Goal: Task Accomplishment & Management: Complete application form

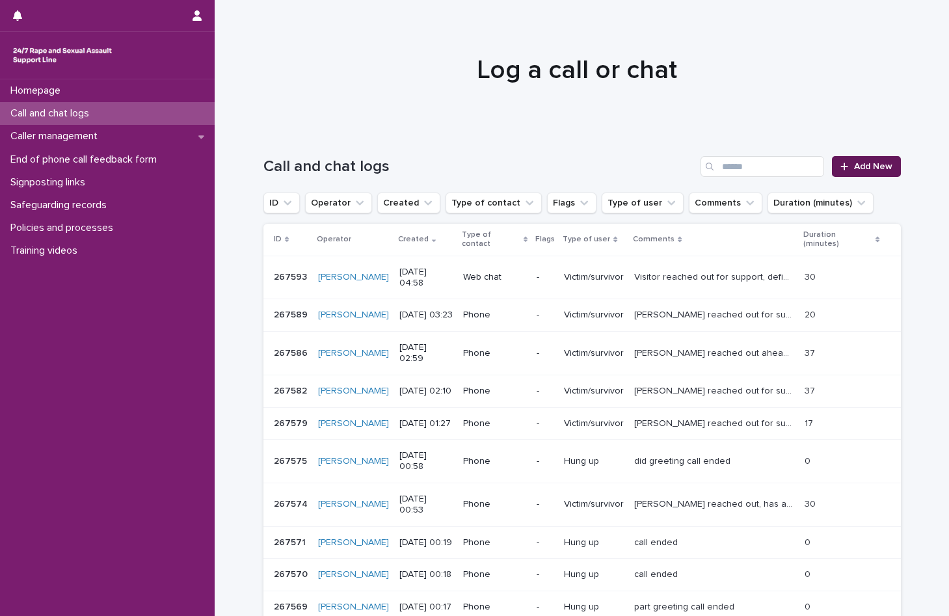
click at [875, 166] on span "Add New" at bounding box center [873, 166] width 38 height 9
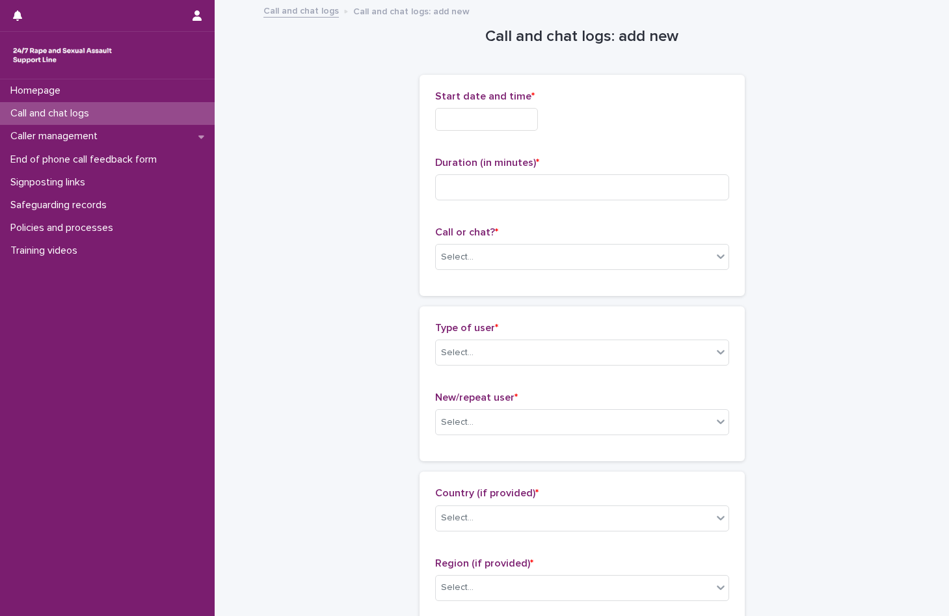
click at [484, 122] on input "text" at bounding box center [486, 119] width 103 height 23
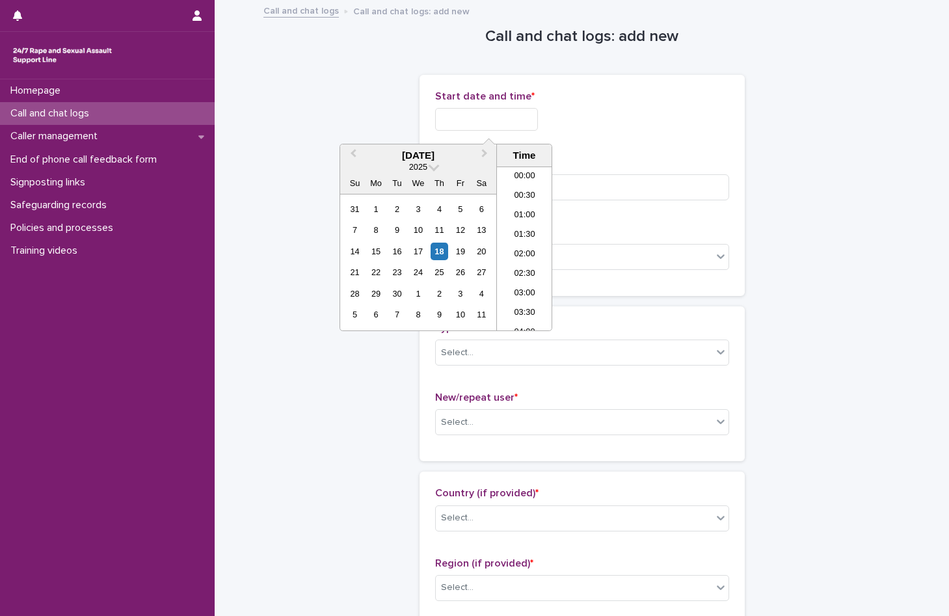
scroll to position [182, 0]
click at [529, 222] on li "06:00" at bounding box center [524, 229] width 55 height 20
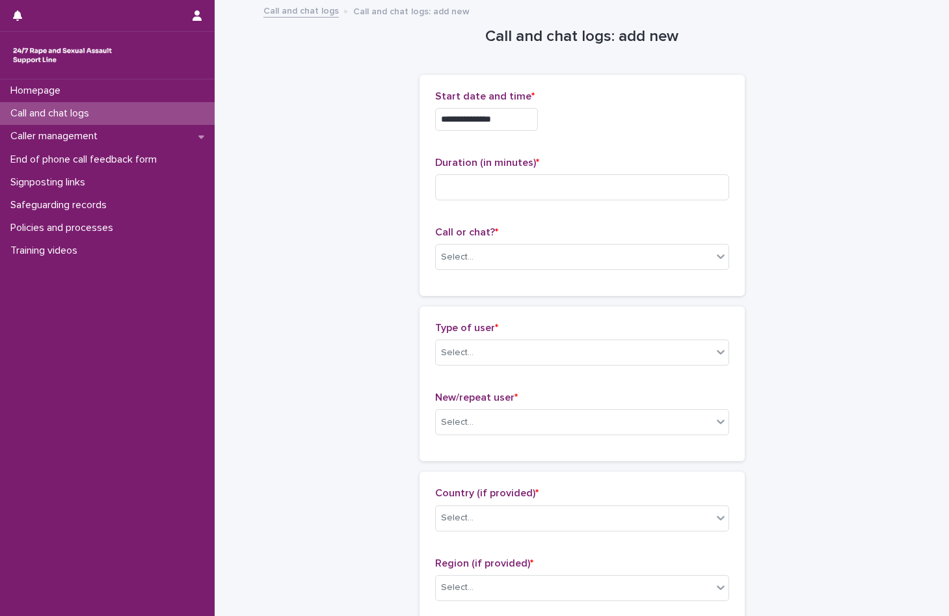
click at [525, 114] on input "**********" at bounding box center [486, 119] width 103 height 23
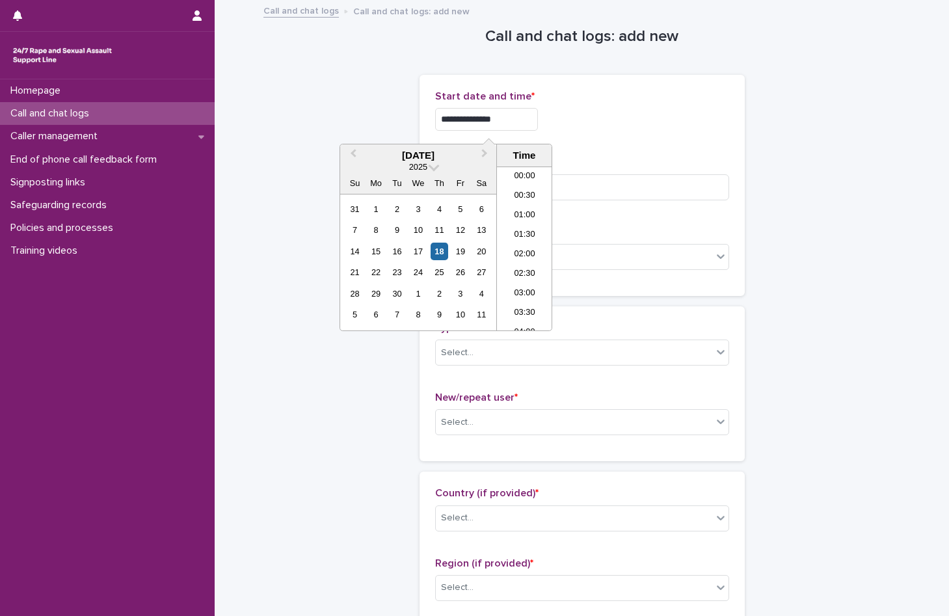
scroll to position [163, 0]
type input "**********"
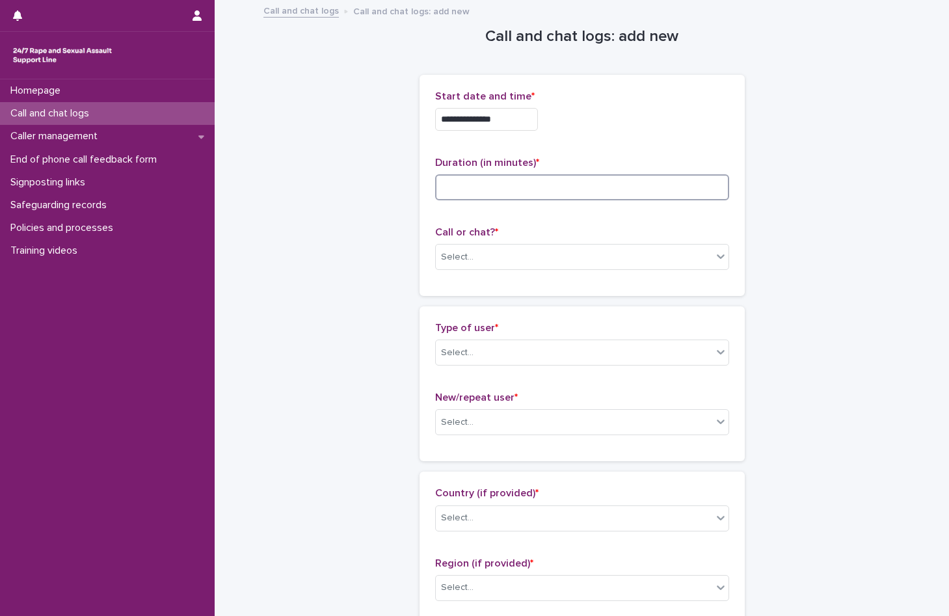
click at [586, 184] on input at bounding box center [582, 187] width 294 height 26
type input "*"
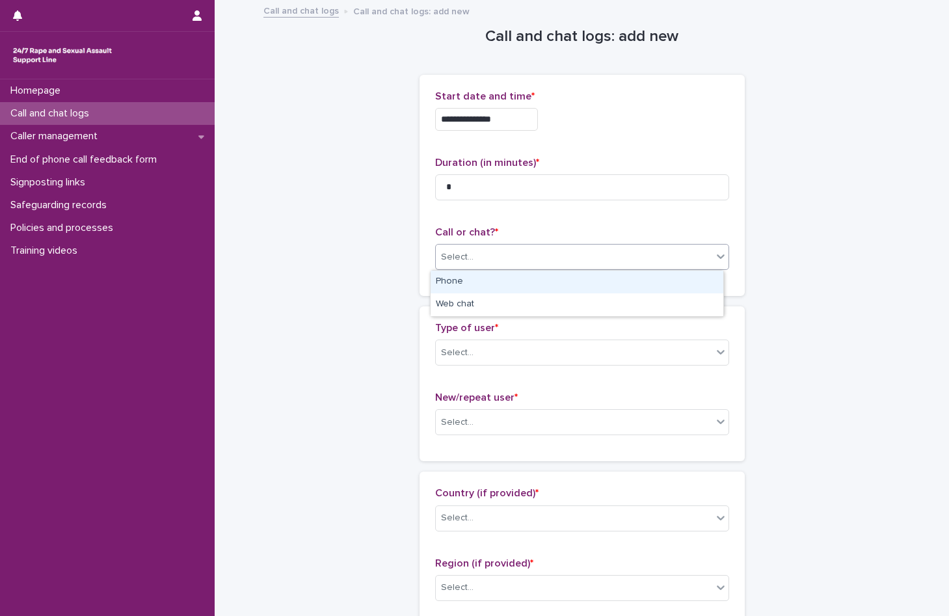
click at [501, 261] on div "Select..." at bounding box center [574, 257] width 276 height 21
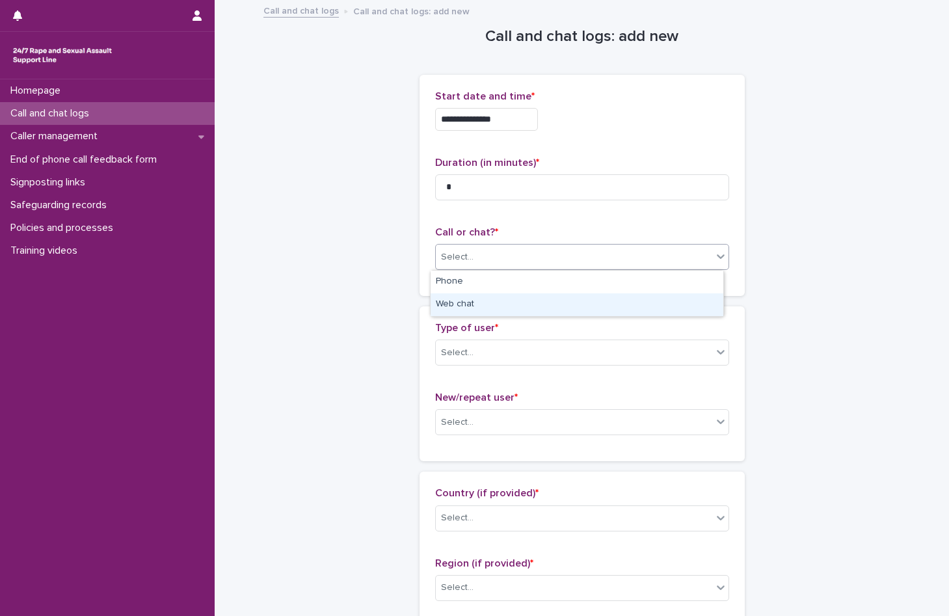
click at [488, 306] on div "Web chat" at bounding box center [577, 304] width 293 height 23
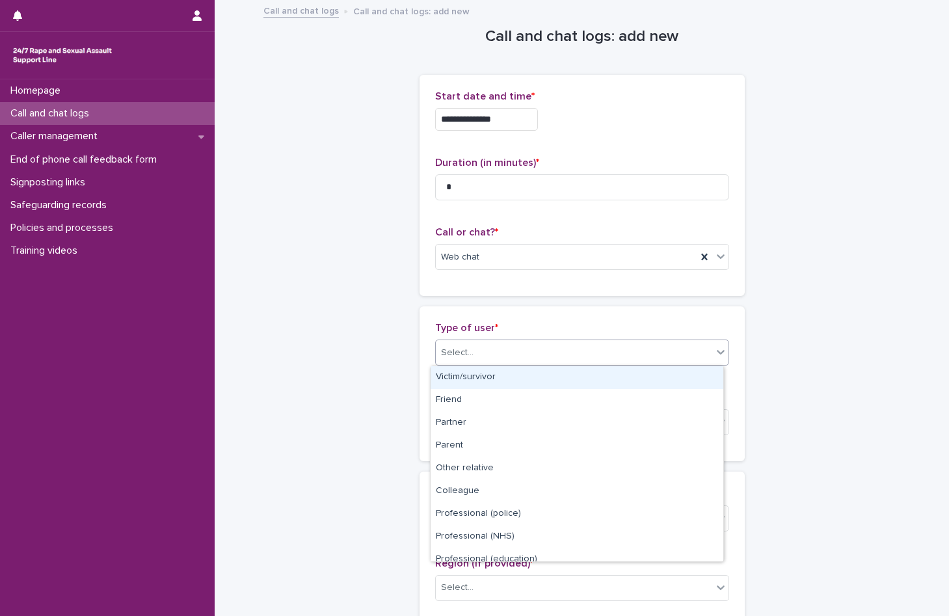
click at [492, 352] on div "Select..." at bounding box center [574, 352] width 276 height 21
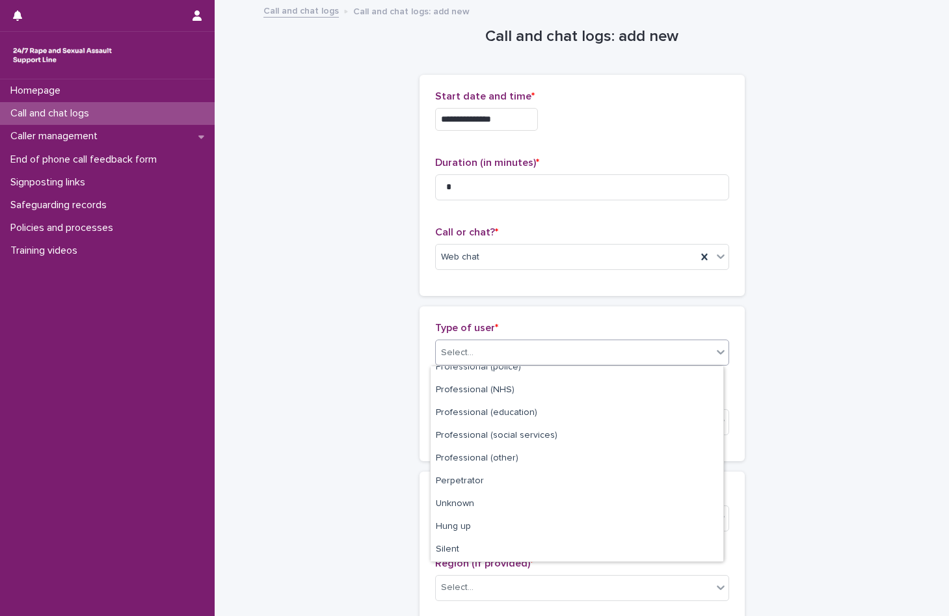
scroll to position [146, 0]
click at [511, 528] on div "Hung up" at bounding box center [577, 527] width 293 height 23
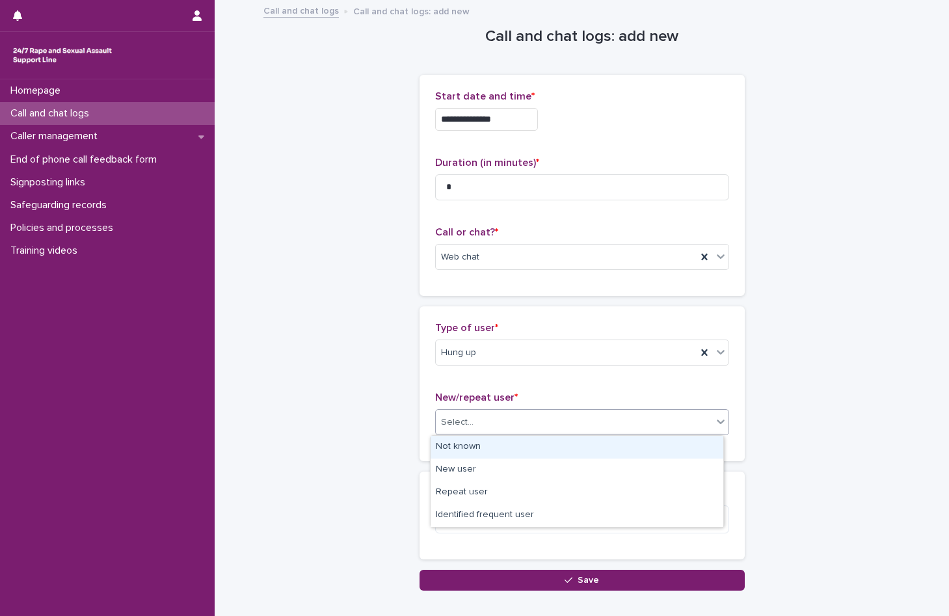
click at [481, 416] on div "Select..." at bounding box center [574, 422] width 276 height 21
click at [482, 446] on div "Not known" at bounding box center [577, 447] width 293 height 23
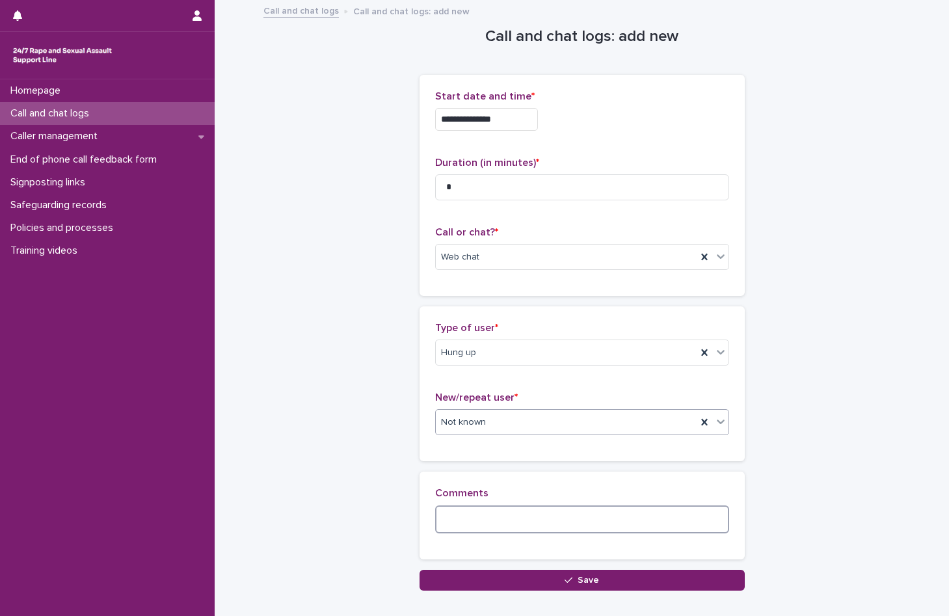
click at [512, 529] on textarea at bounding box center [582, 519] width 294 height 28
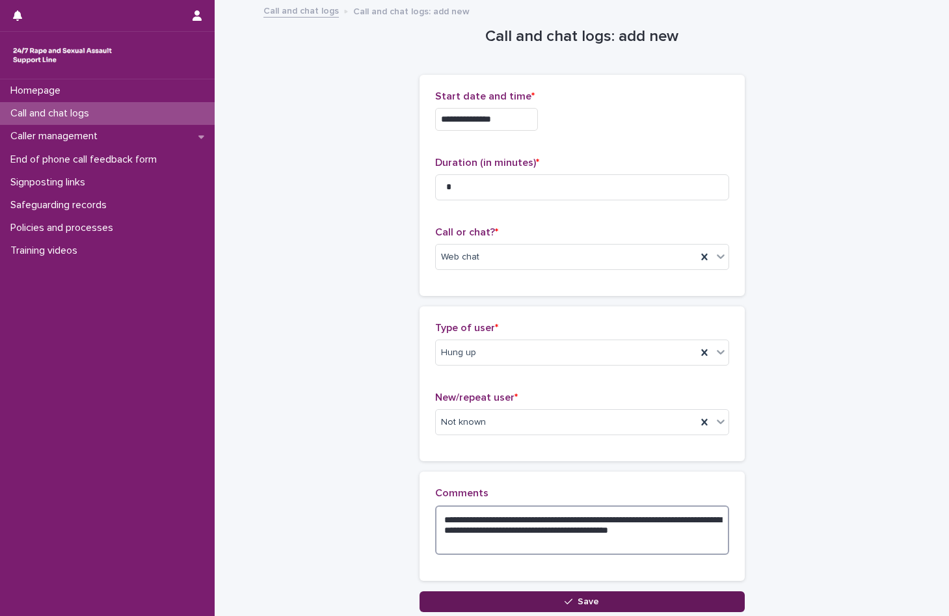
type textarea "**********"
click at [581, 598] on span "Save" at bounding box center [588, 601] width 21 height 9
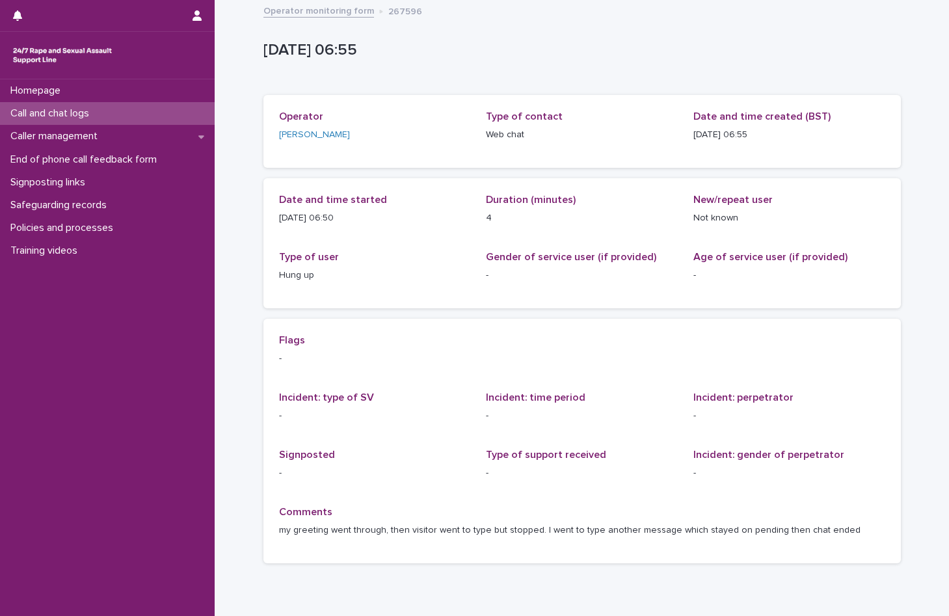
click at [56, 107] on div "Call and chat logs" at bounding box center [107, 113] width 215 height 23
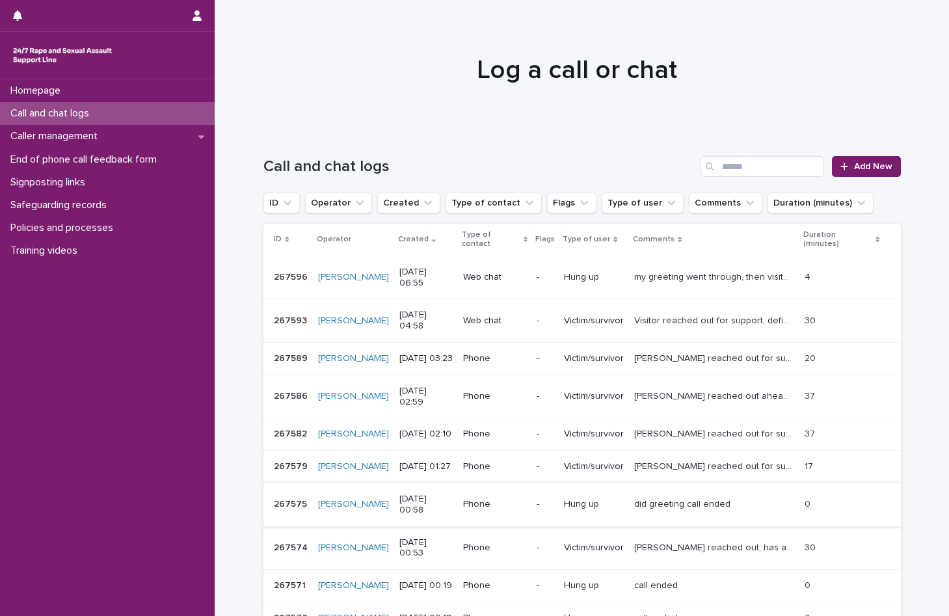
scroll to position [102, 0]
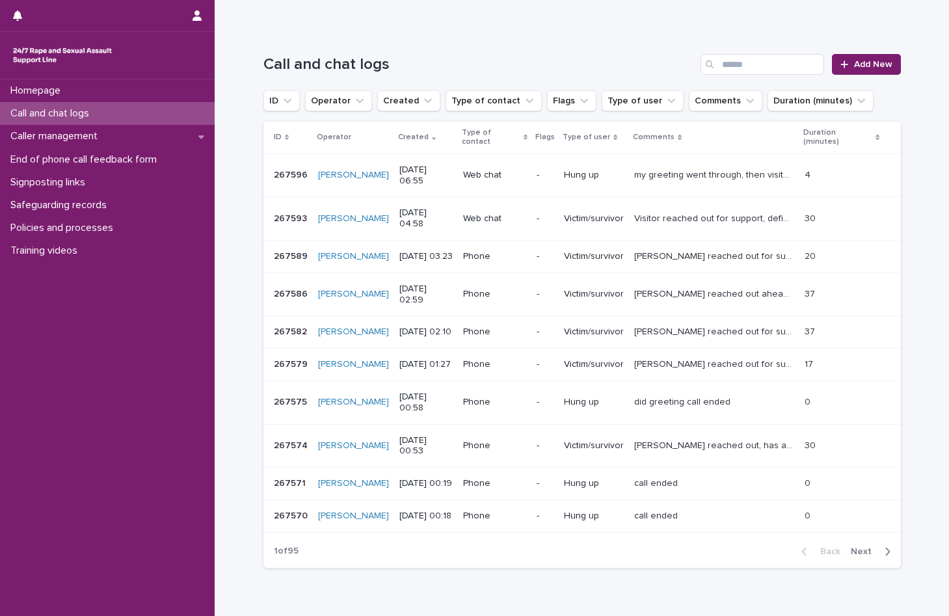
click at [868, 547] on span "Next" at bounding box center [865, 551] width 29 height 9
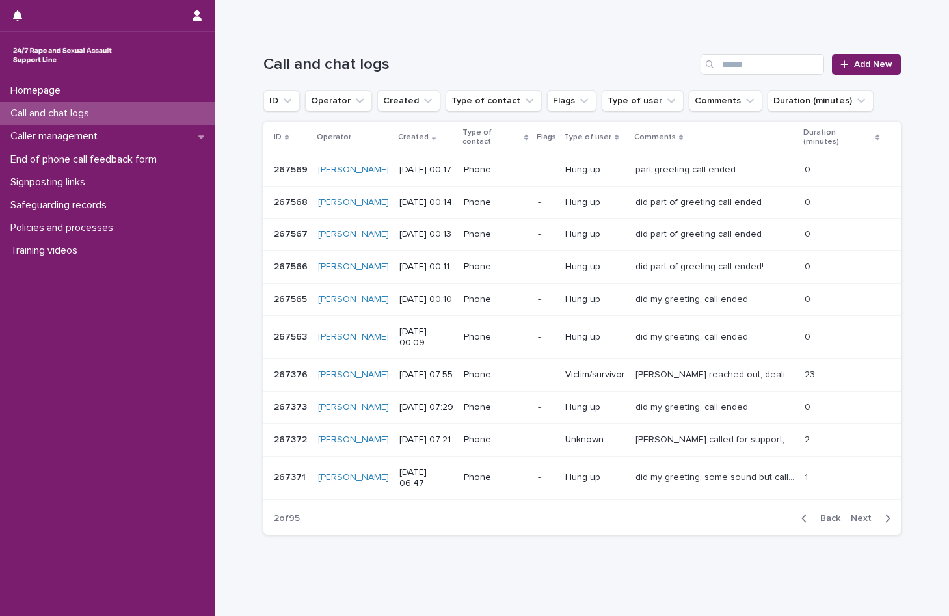
click at [829, 514] on span "Back" at bounding box center [826, 518] width 28 height 9
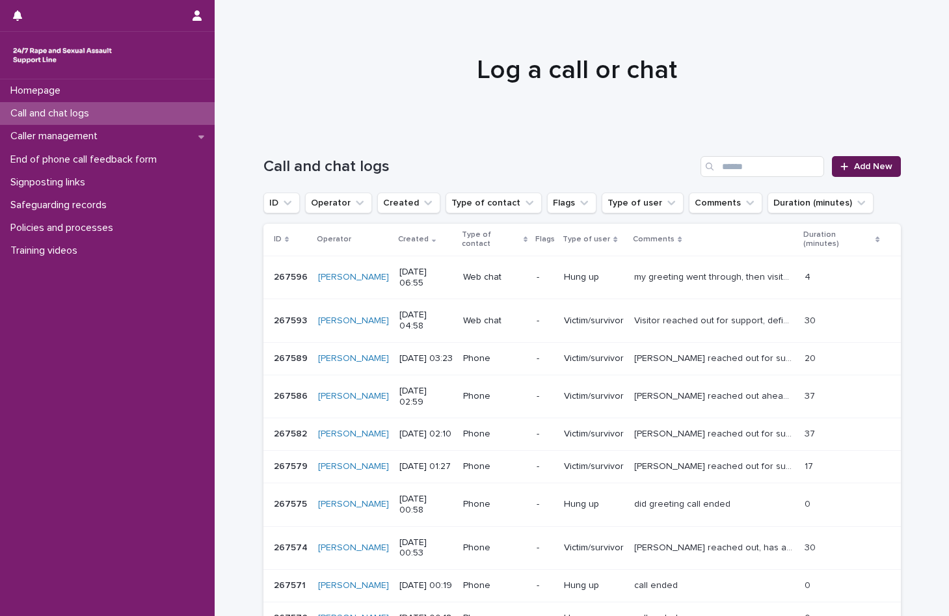
click at [867, 167] on span "Add New" at bounding box center [873, 166] width 38 height 9
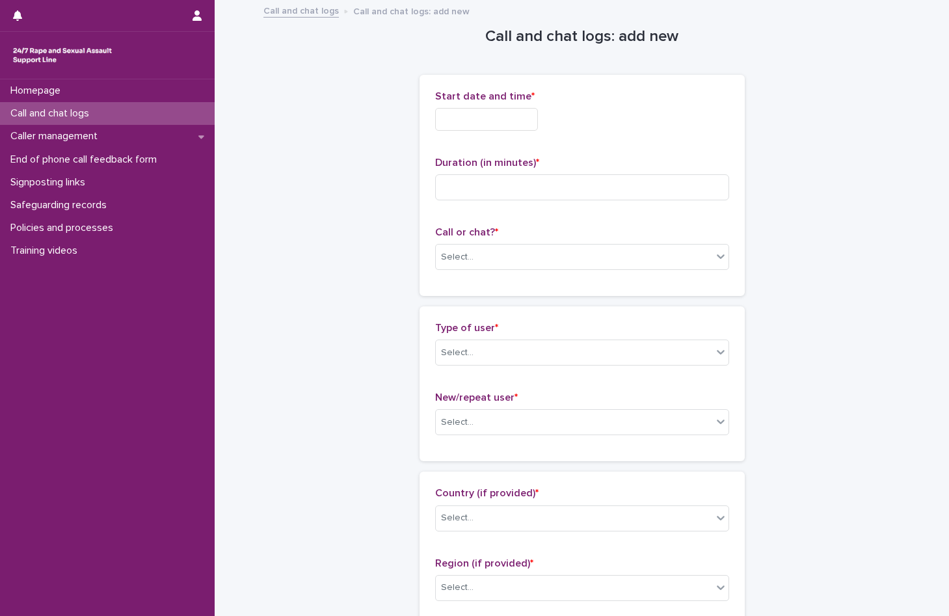
click at [508, 118] on input "text" at bounding box center [486, 119] width 103 height 23
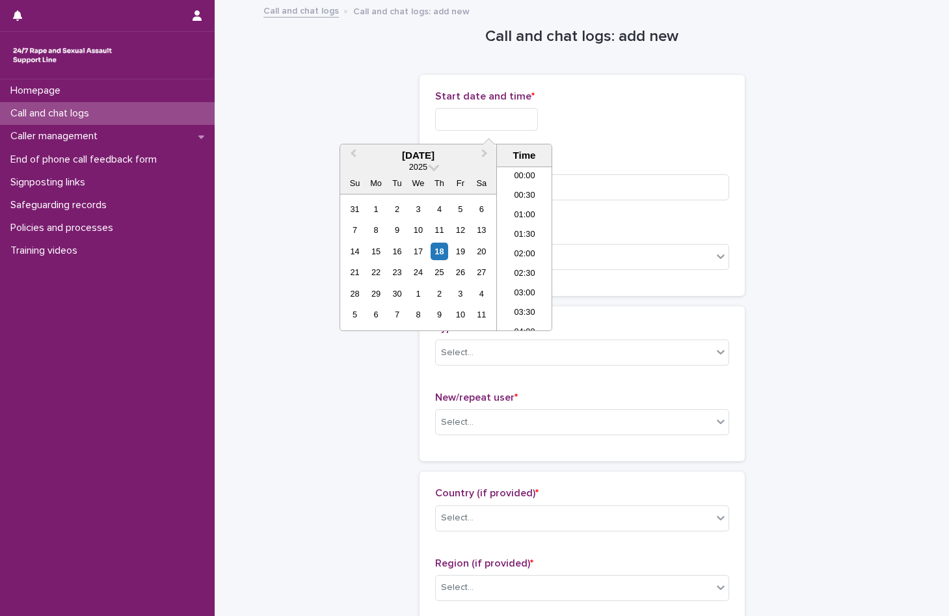
scroll to position [202, 0]
click at [526, 232] on li "06:30" at bounding box center [524, 229] width 55 height 20
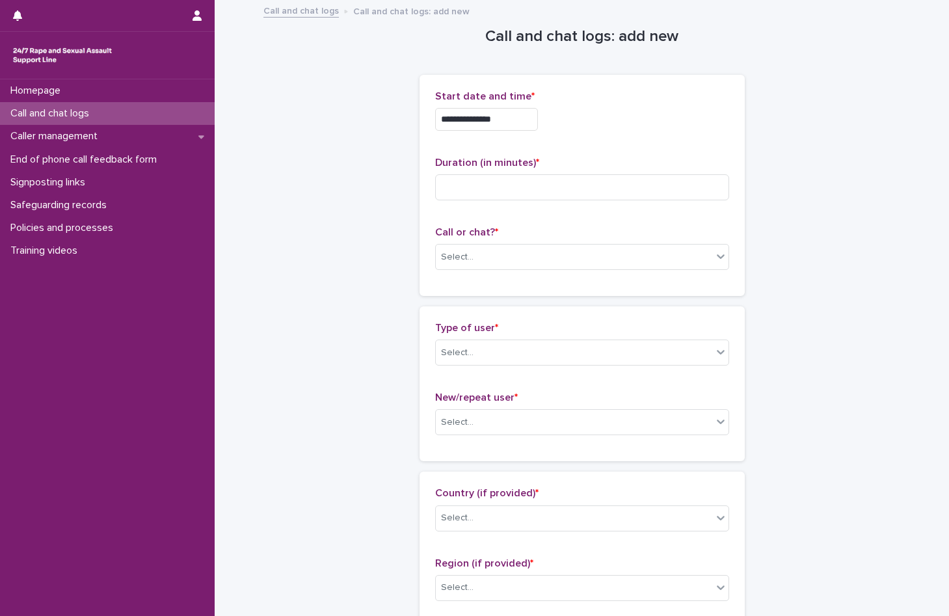
click at [527, 120] on input "**********" at bounding box center [486, 119] width 103 height 23
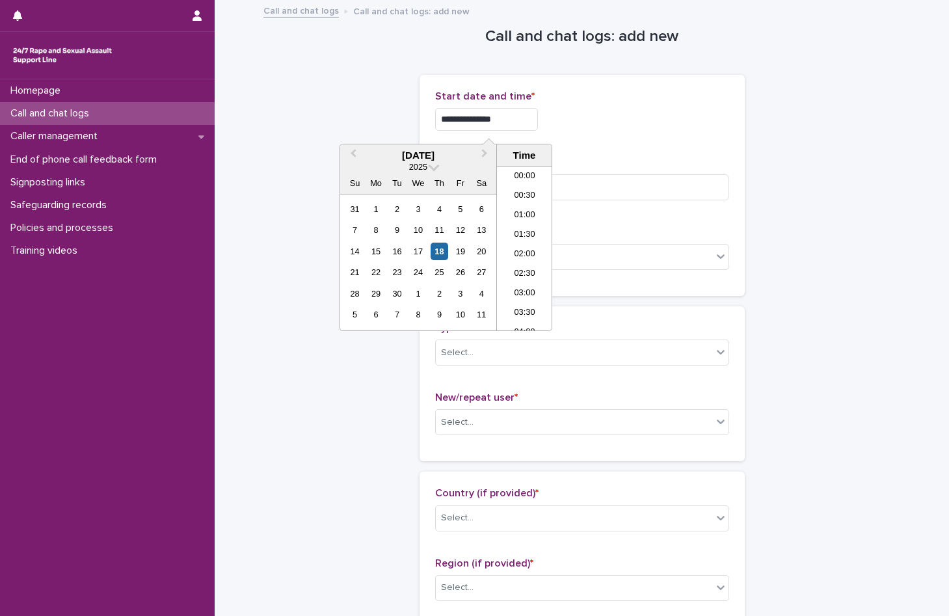
scroll to position [182, 0]
type input "**********"
click at [628, 96] on p "Start date and time *" at bounding box center [582, 96] width 294 height 12
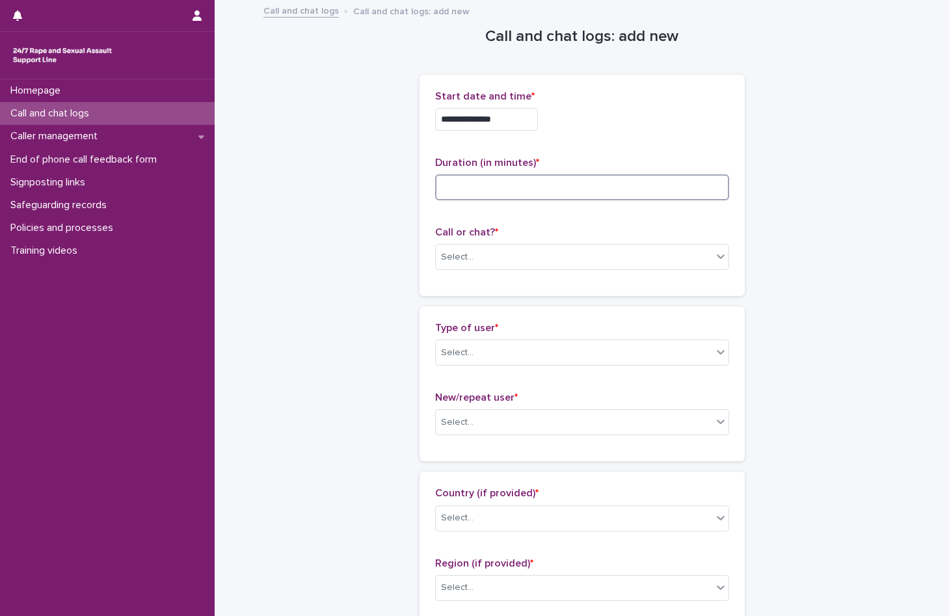
click at [487, 194] on input at bounding box center [582, 187] width 294 height 26
type input "**"
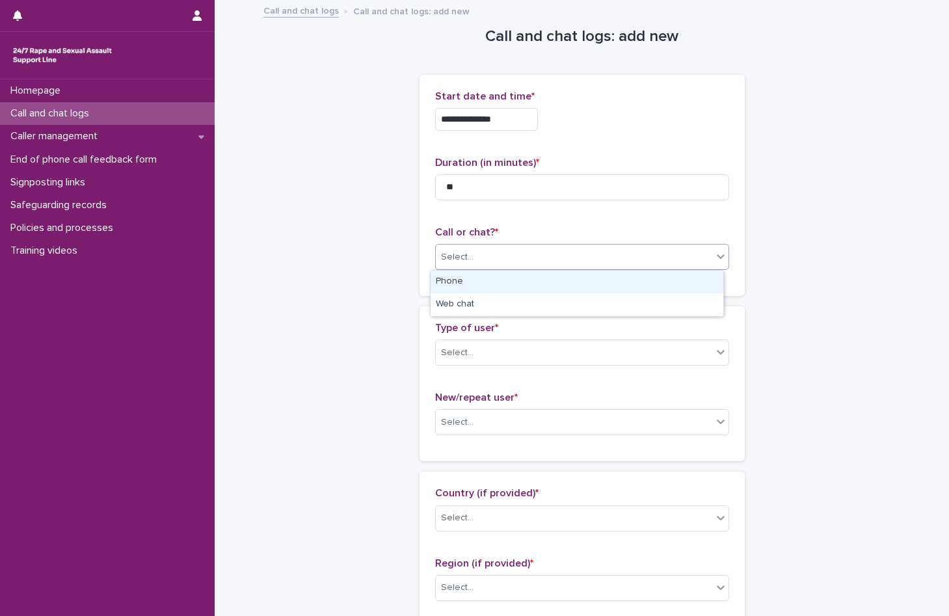
click at [450, 263] on div "Select..." at bounding box center [457, 257] width 33 height 14
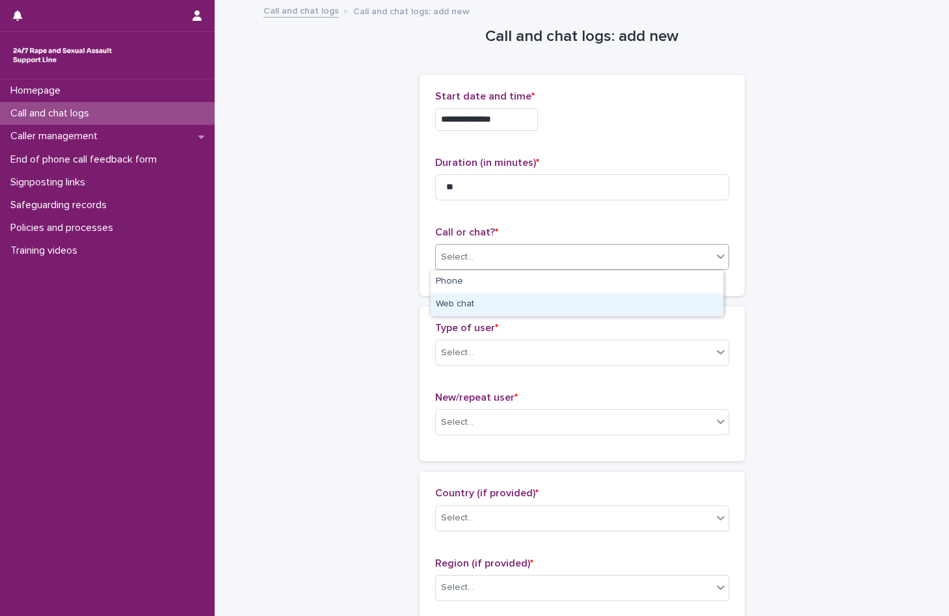
click at [461, 305] on div "Web chat" at bounding box center [577, 304] width 293 height 23
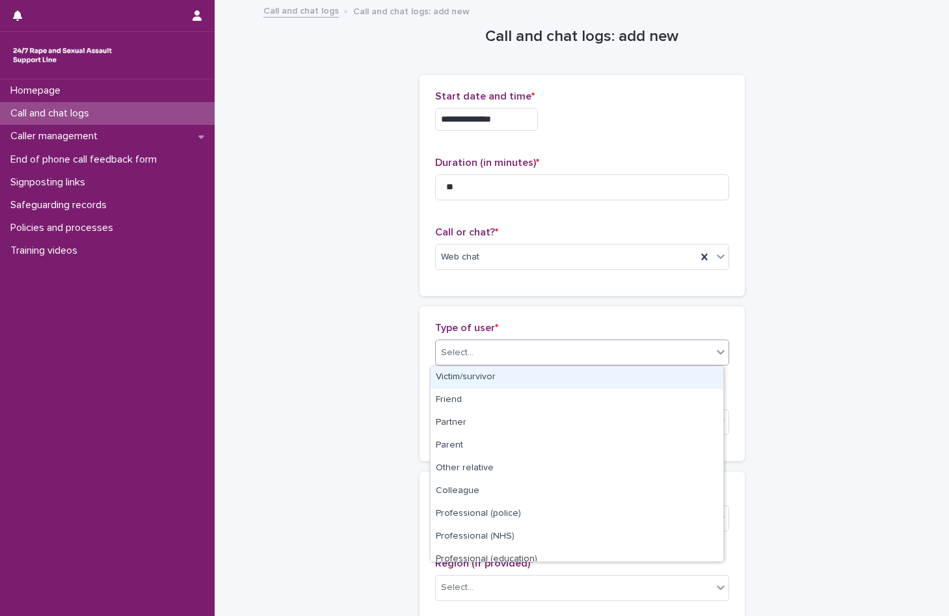
click at [459, 355] on div "Select..." at bounding box center [457, 353] width 33 height 14
click at [465, 379] on div "Victim/survivor" at bounding box center [577, 377] width 293 height 23
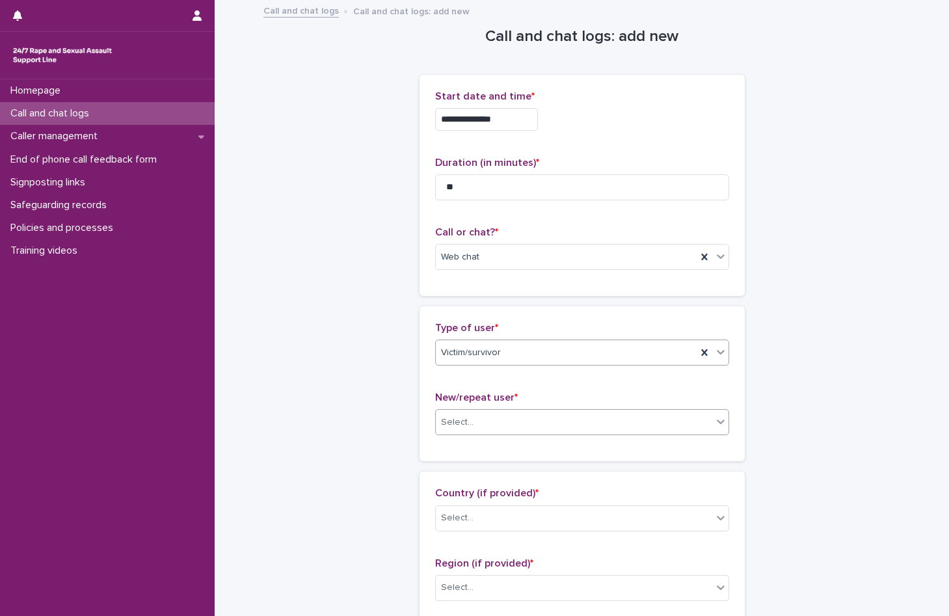
click at [475, 422] on div "Select..." at bounding box center [574, 422] width 276 height 21
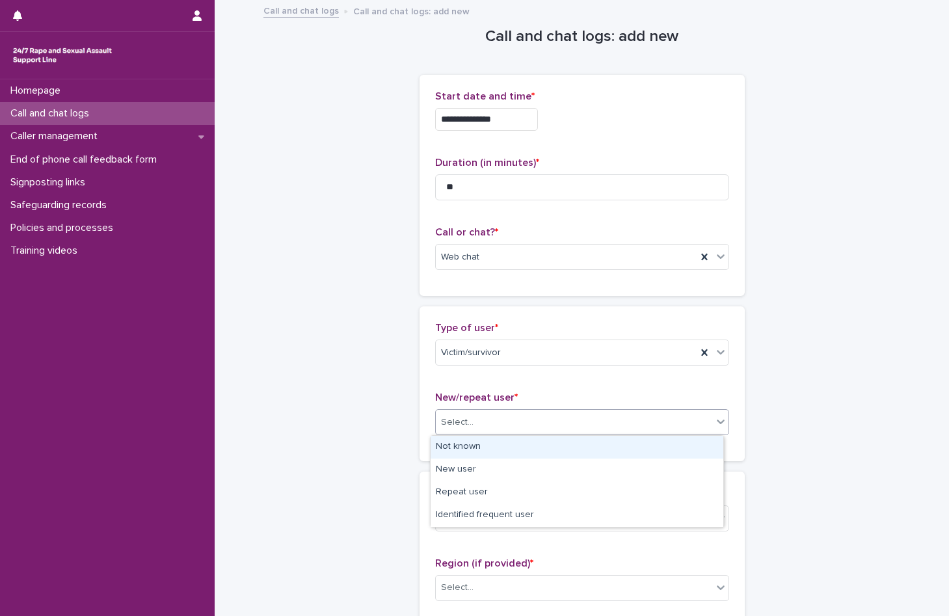
click at [476, 451] on div "Not known" at bounding box center [577, 447] width 293 height 23
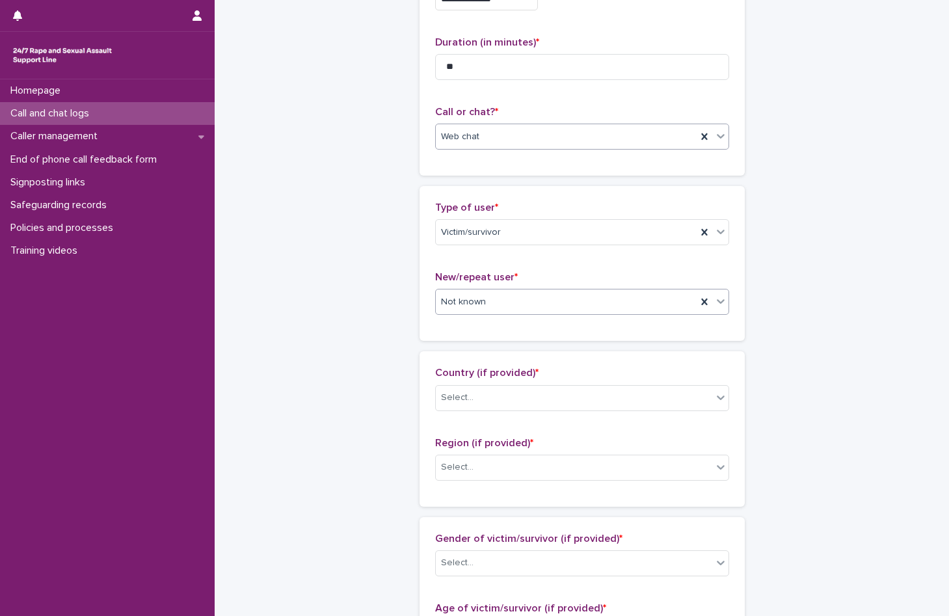
scroll to position [130, 0]
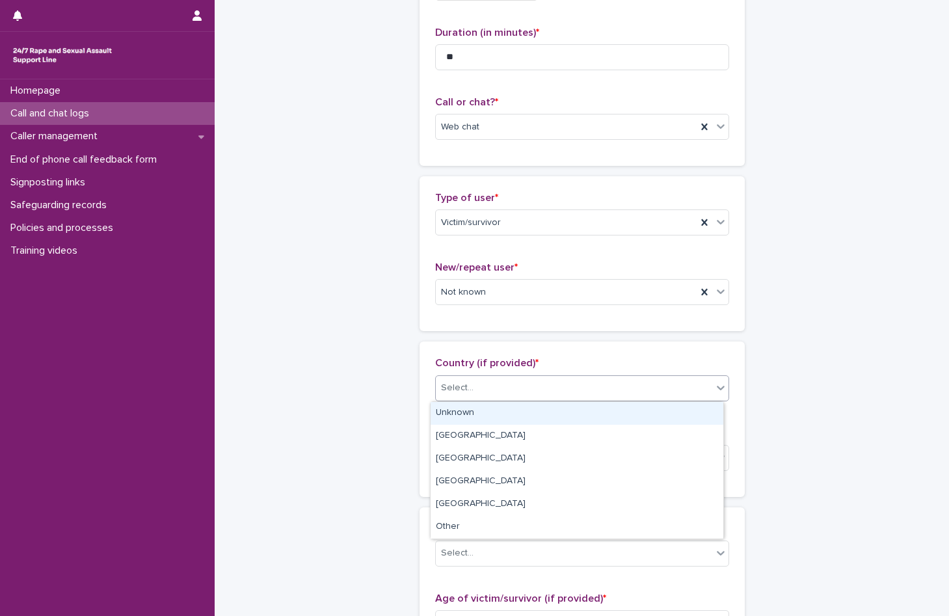
click at [470, 394] on div "Select..." at bounding box center [574, 387] width 276 height 21
drag, startPoint x: 467, startPoint y: 416, endPoint x: 467, endPoint y: 429, distance: 13.7
click at [467, 416] on div "Unknown" at bounding box center [577, 413] width 293 height 23
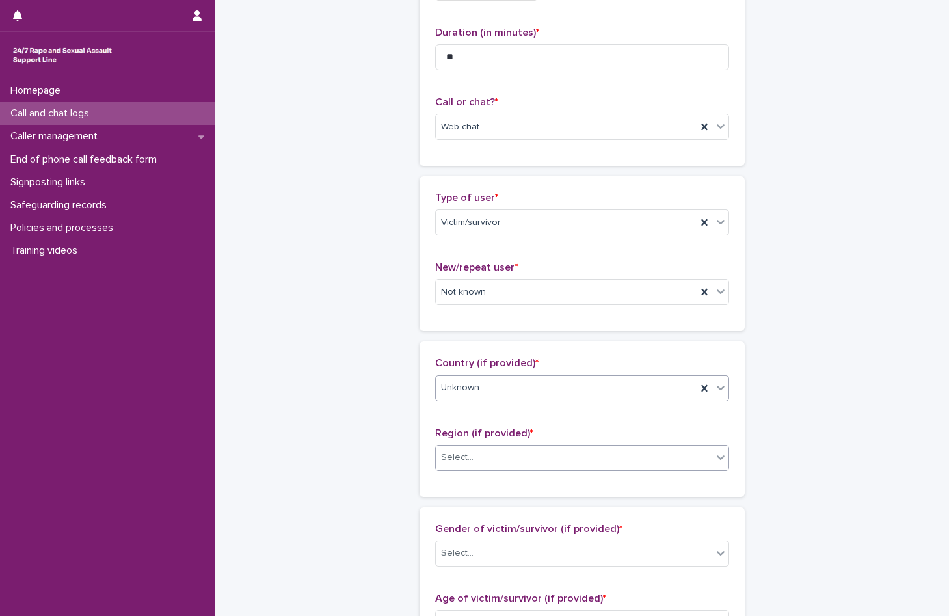
click at [475, 462] on input "text" at bounding box center [475, 457] width 1 height 11
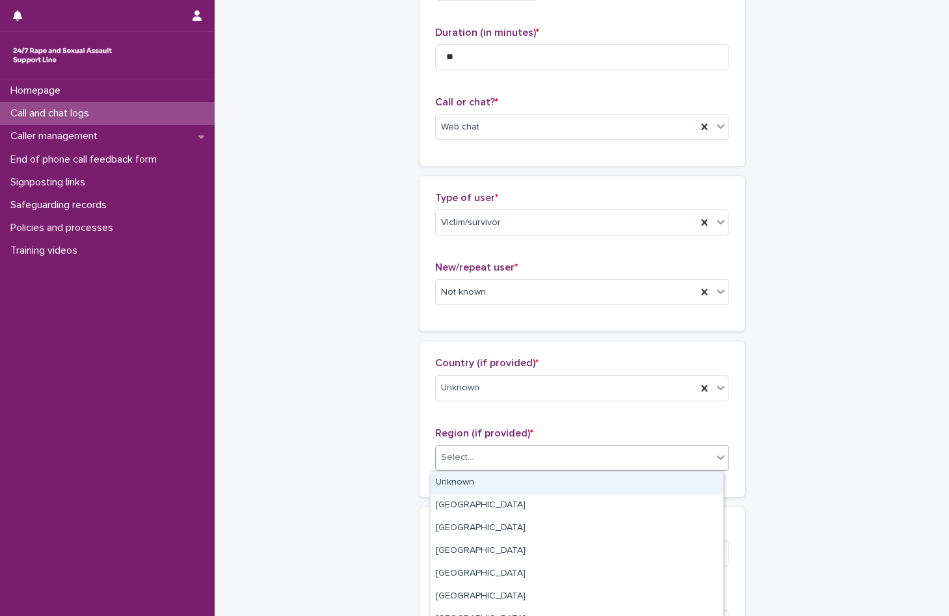
click at [465, 480] on div "Unknown" at bounding box center [577, 483] width 293 height 23
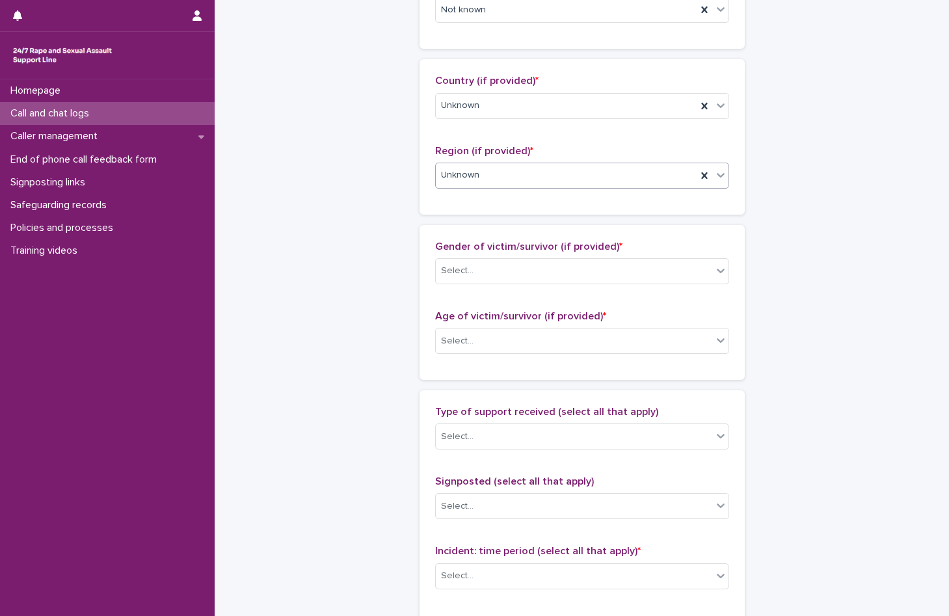
scroll to position [455, 0]
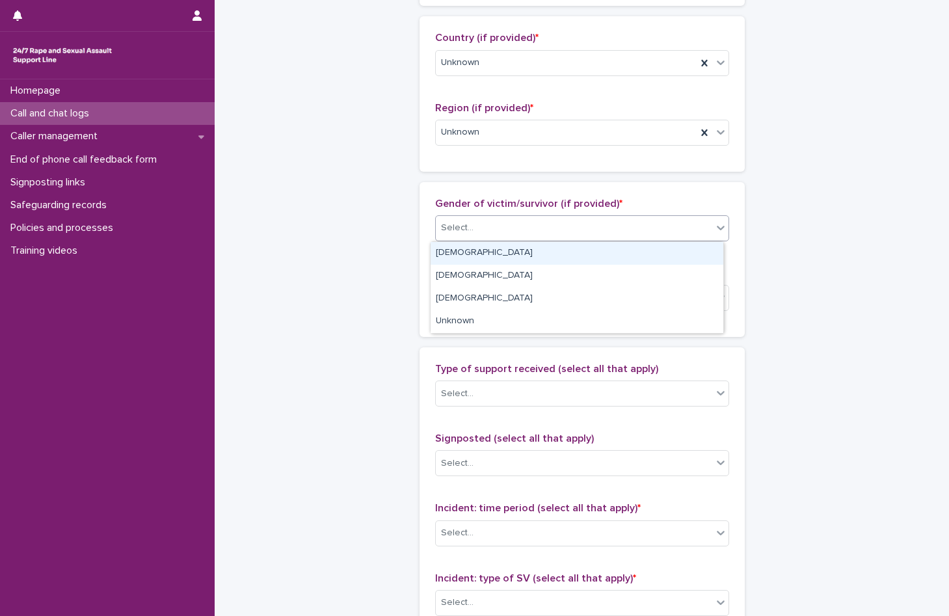
click at [466, 226] on div "Select..." at bounding box center [457, 228] width 33 height 14
click at [457, 255] on div "[DEMOGRAPHIC_DATA]" at bounding box center [577, 253] width 293 height 23
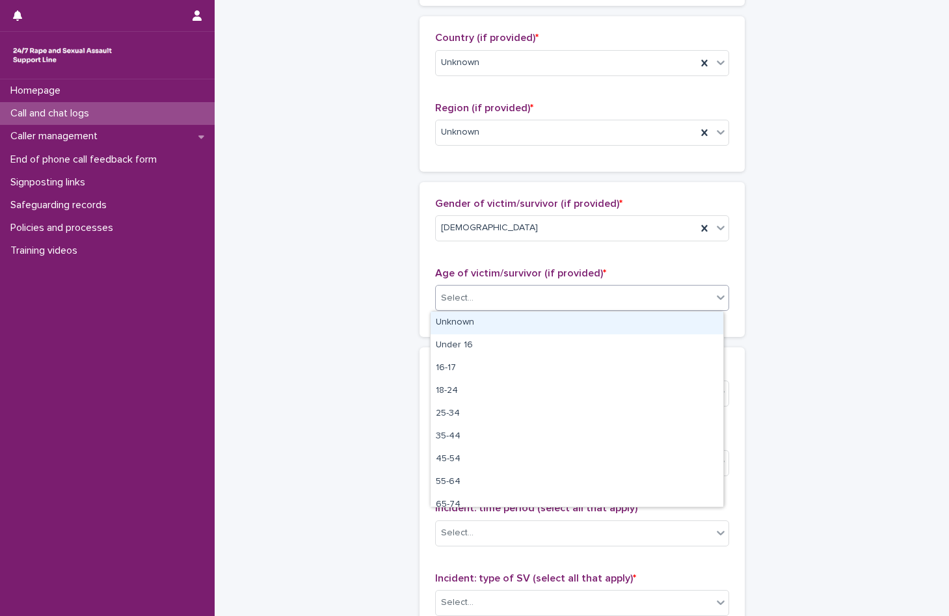
click at [475, 303] on input "text" at bounding box center [475, 298] width 1 height 11
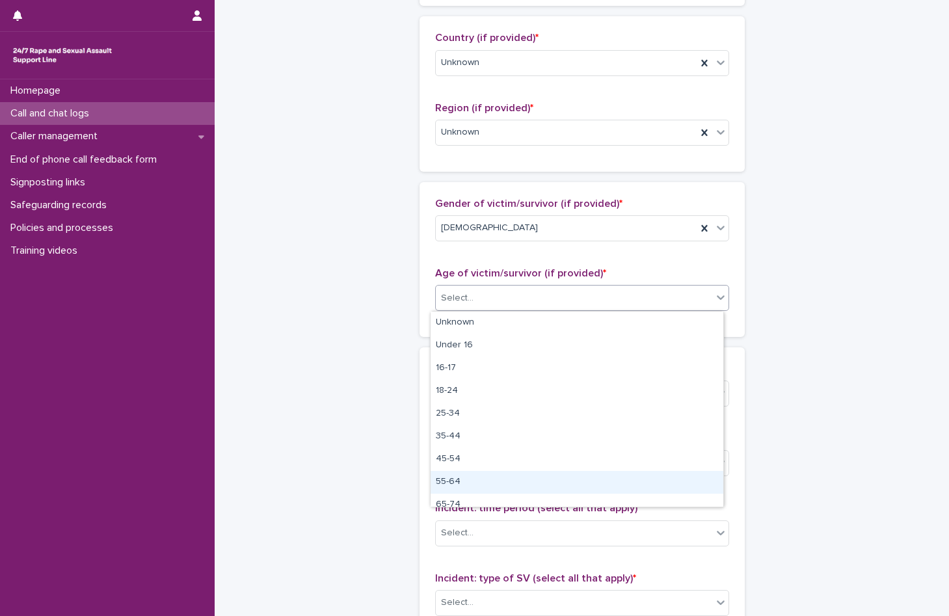
click at [489, 484] on div "55-64" at bounding box center [577, 482] width 293 height 23
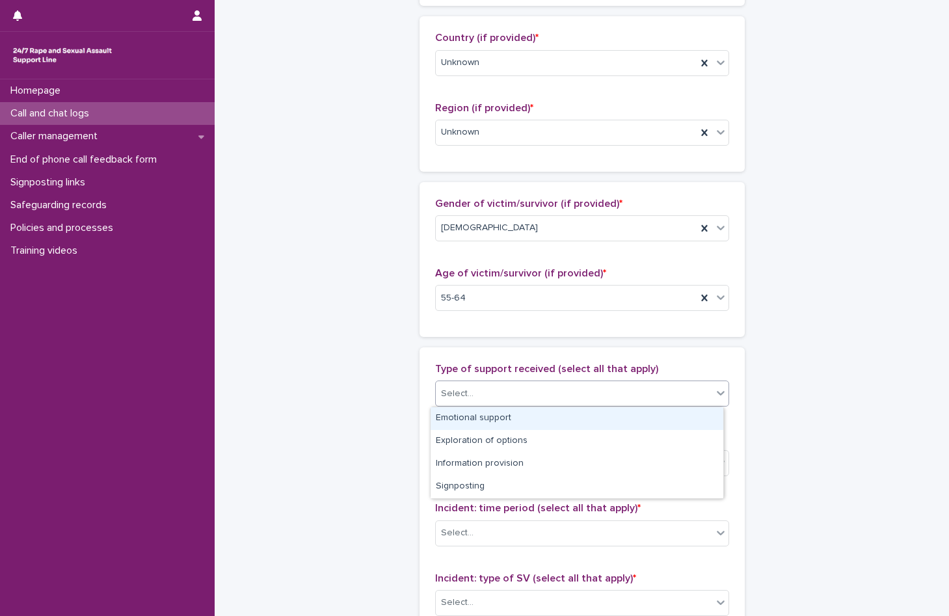
click at [489, 402] on div "Select..." at bounding box center [574, 393] width 276 height 21
click at [481, 418] on div "Emotional support" at bounding box center [577, 418] width 293 height 23
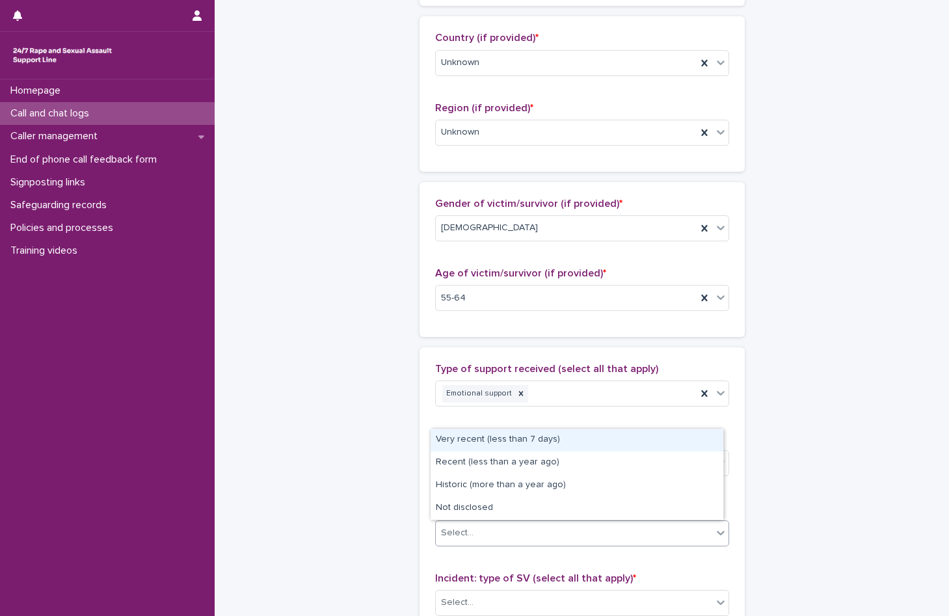
click at [459, 531] on div "Select..." at bounding box center [457, 533] width 33 height 14
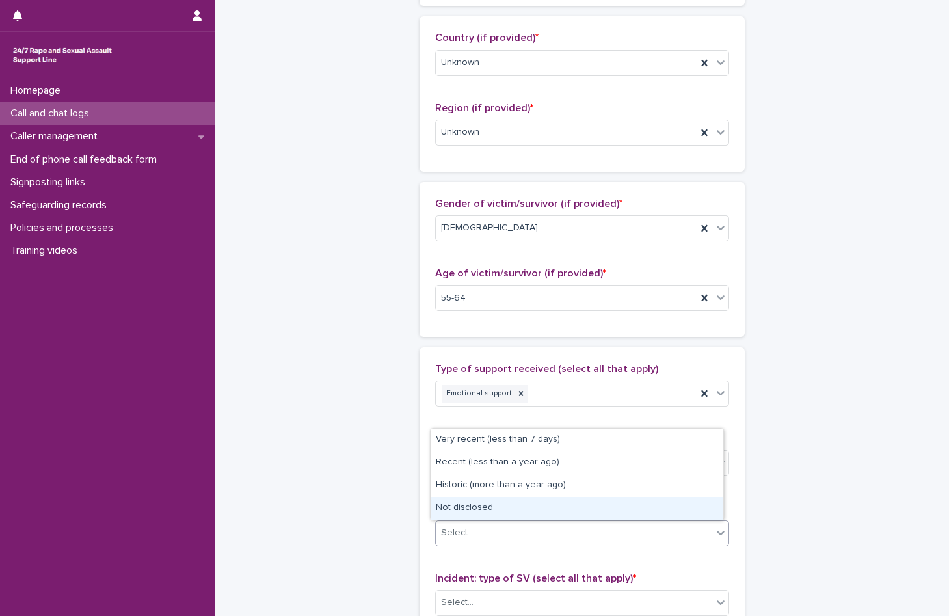
click at [484, 509] on div "Not disclosed" at bounding box center [577, 508] width 293 height 23
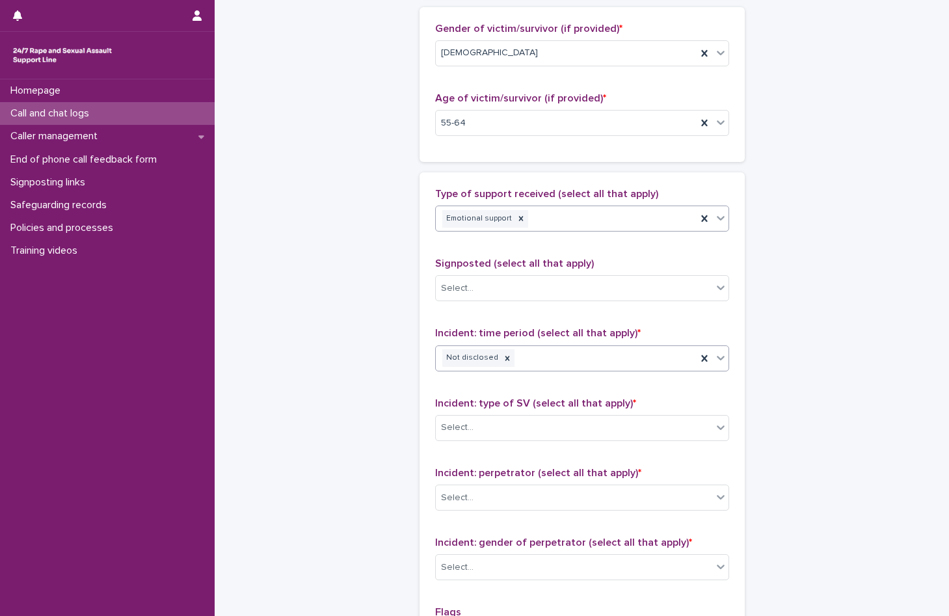
scroll to position [781, 0]
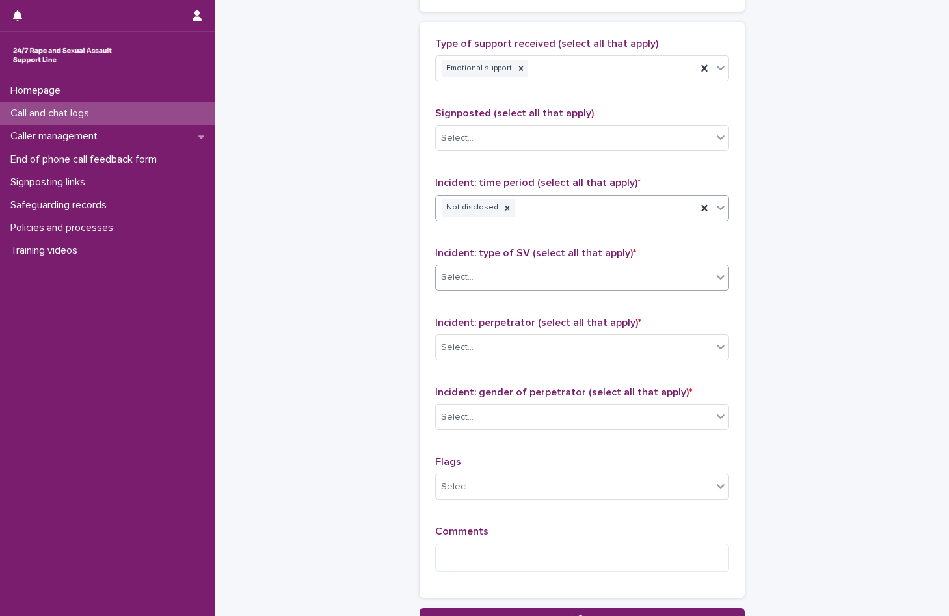
click at [485, 286] on div "Select..." at bounding box center [574, 277] width 276 height 21
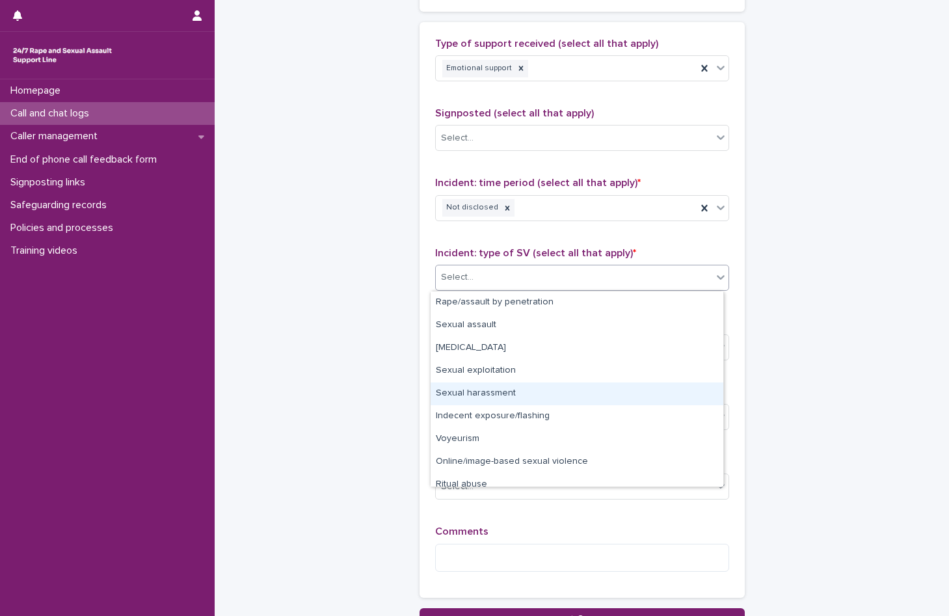
scroll to position [33, 0]
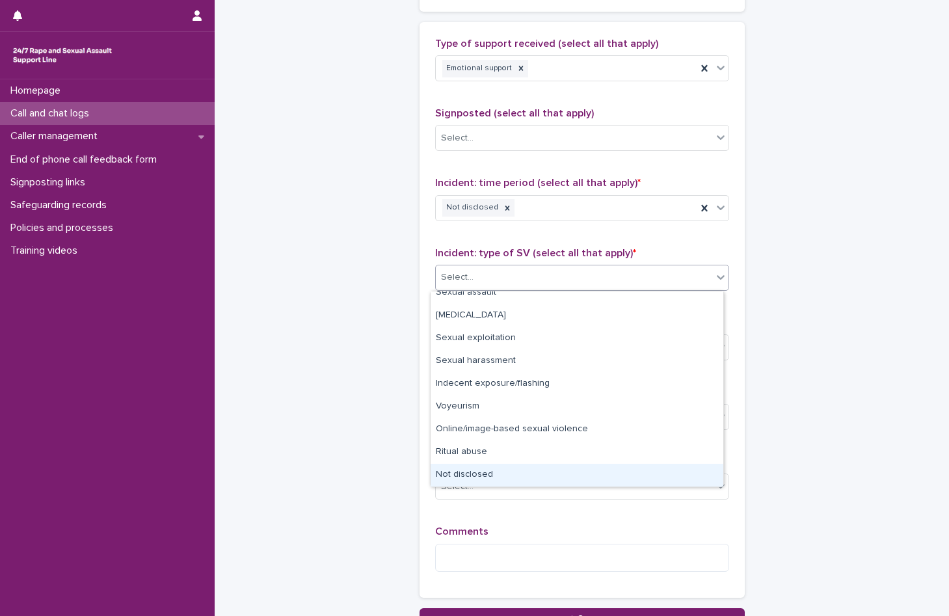
click at [494, 474] on div "Not disclosed" at bounding box center [577, 475] width 293 height 23
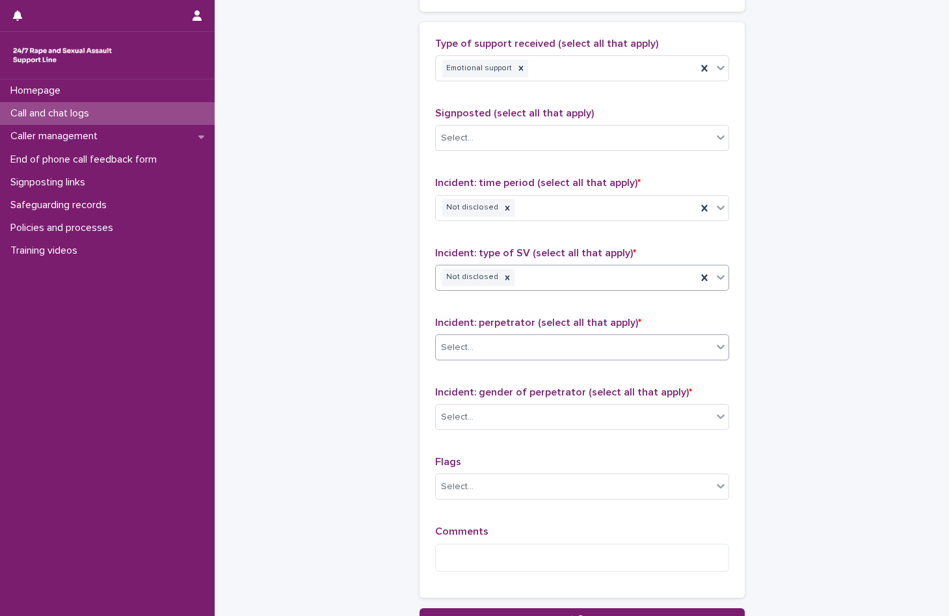
click at [494, 346] on div "Select..." at bounding box center [574, 347] width 276 height 21
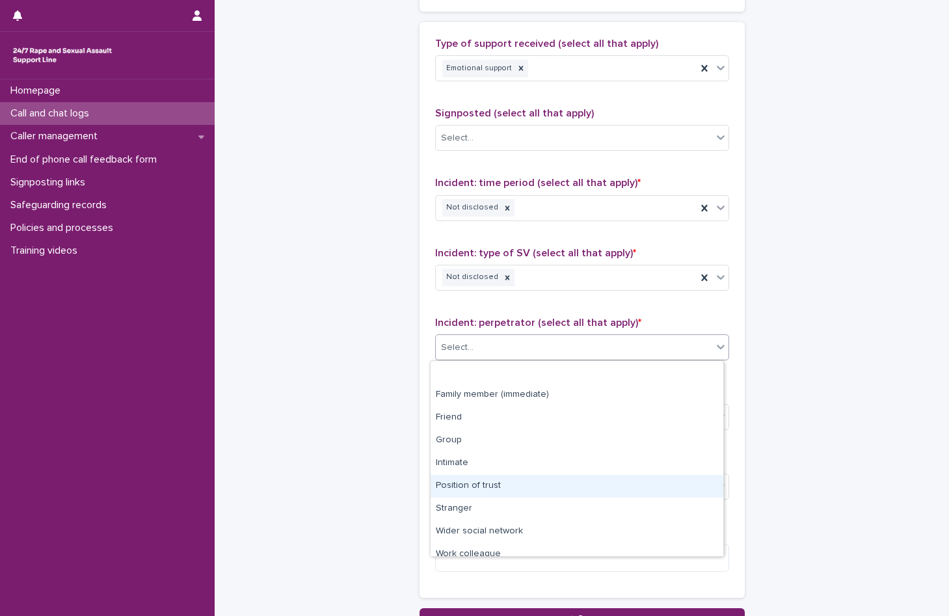
scroll to position [55, 0]
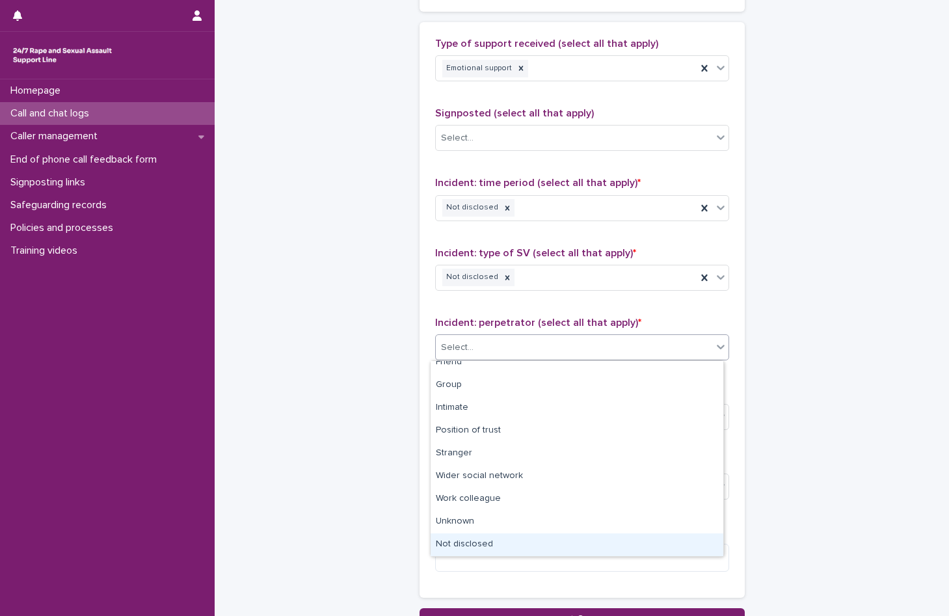
click at [510, 548] on div "Not disclosed" at bounding box center [577, 544] width 293 height 23
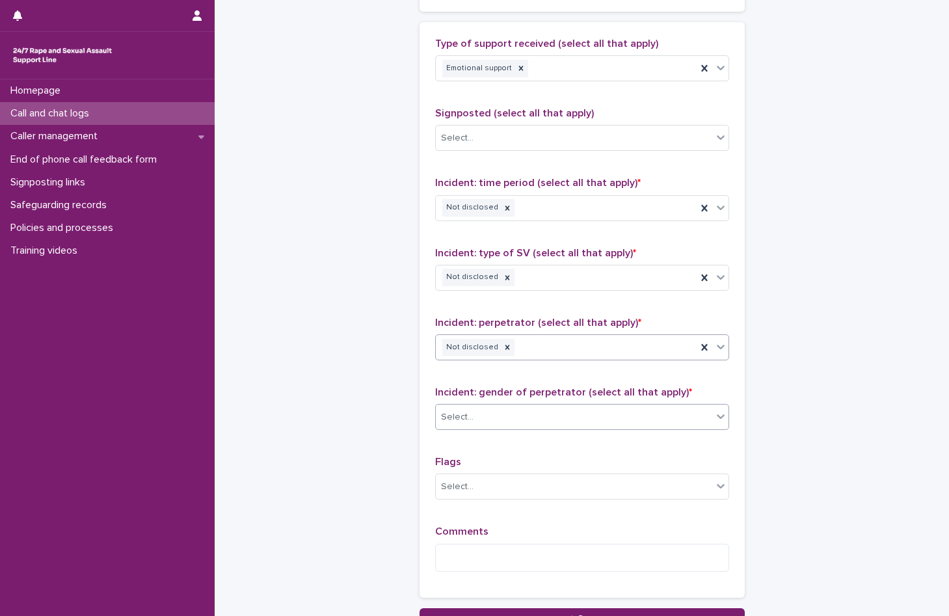
click at [509, 418] on div "Select..." at bounding box center [574, 417] width 276 height 21
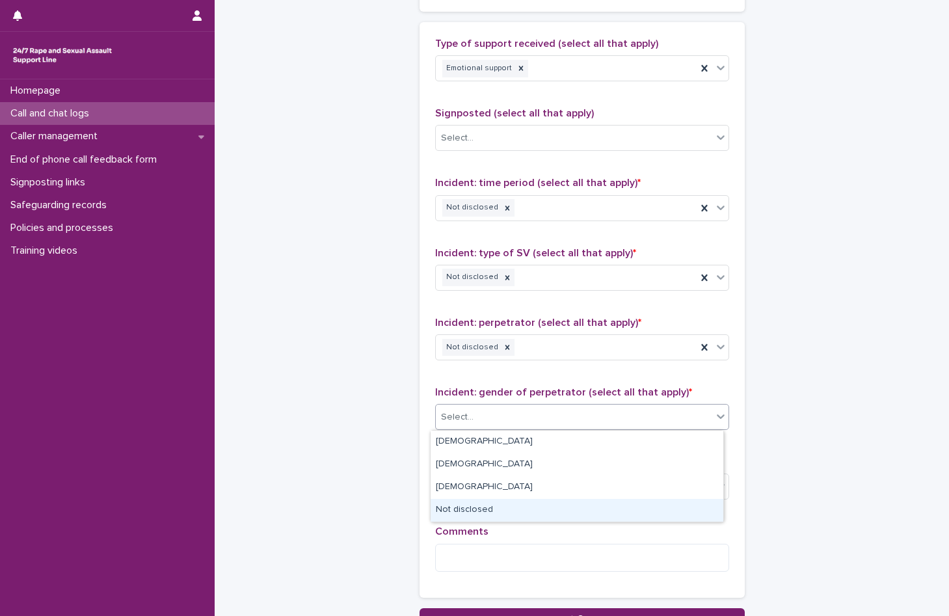
click at [517, 513] on div "Not disclosed" at bounding box center [577, 510] width 293 height 23
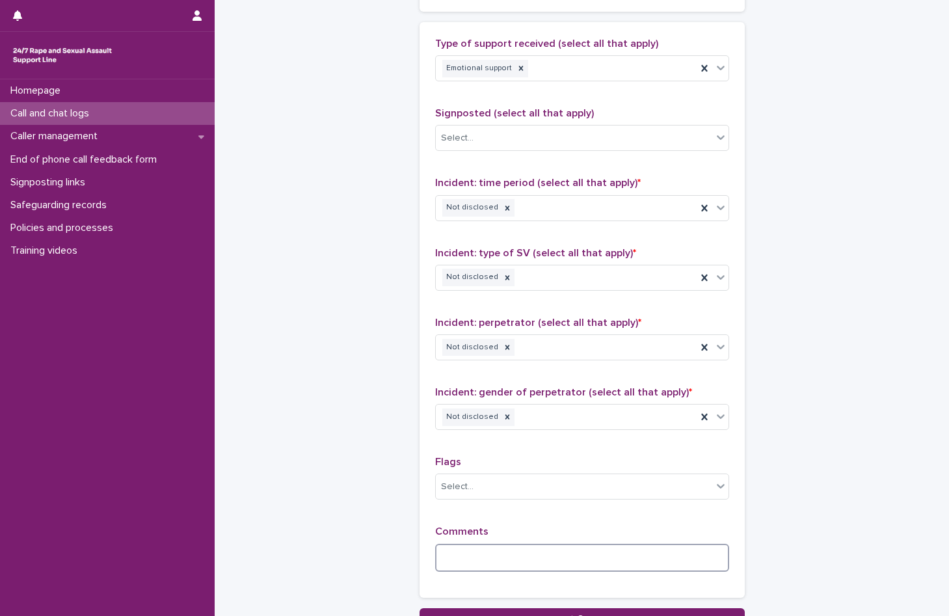
click at [454, 562] on textarea at bounding box center [582, 558] width 294 height 28
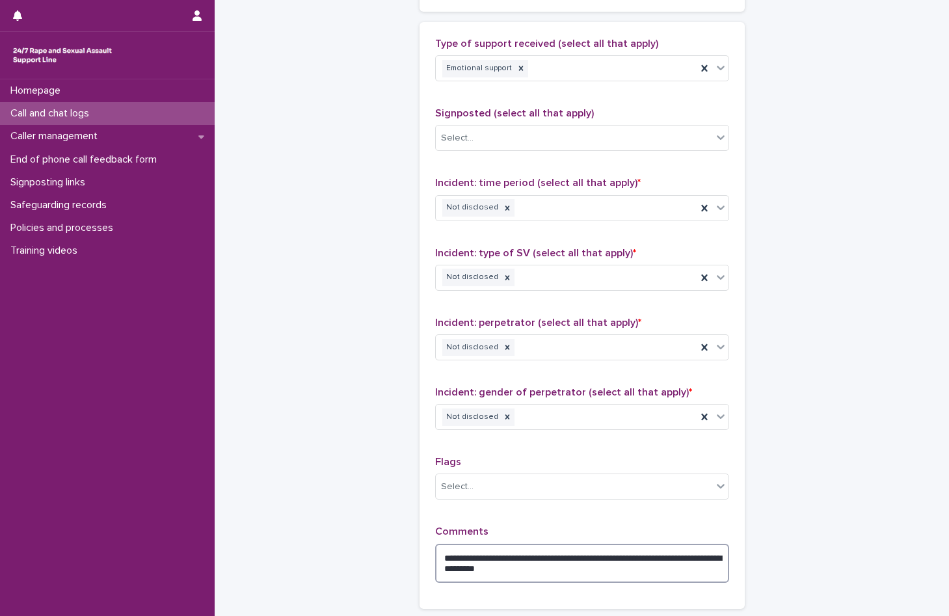
click at [566, 560] on textarea "**********" at bounding box center [582, 563] width 294 height 39
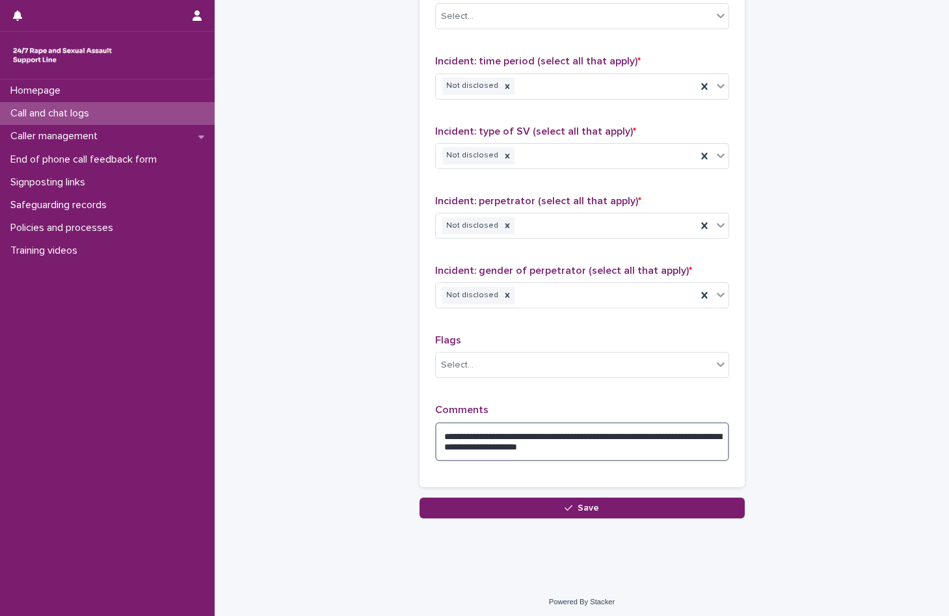
scroll to position [906, 0]
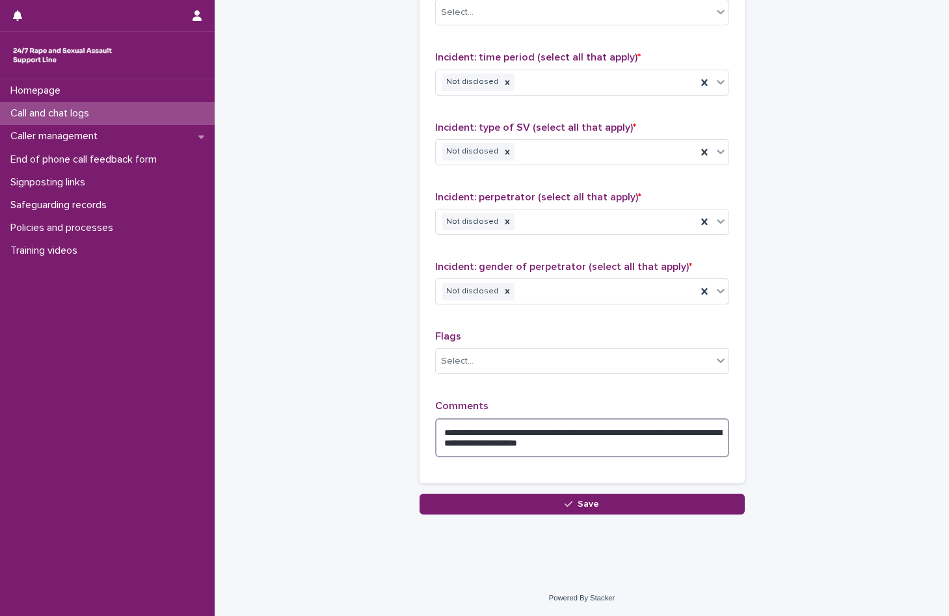
click at [625, 450] on textarea "**********" at bounding box center [582, 437] width 294 height 39
click at [612, 431] on textarea "**********" at bounding box center [582, 437] width 294 height 39
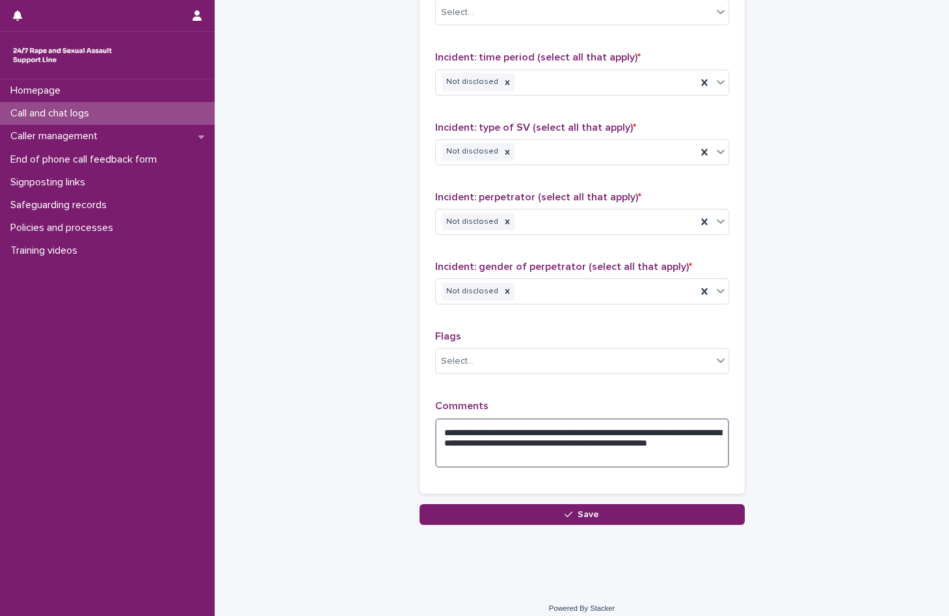
click at [507, 458] on textarea "**********" at bounding box center [582, 442] width 294 height 49
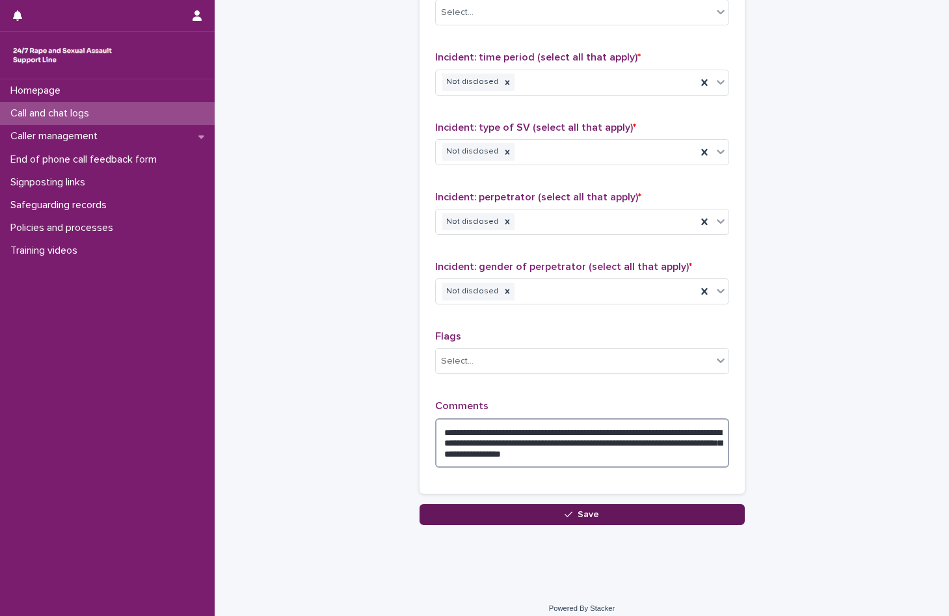
type textarea "**********"
click at [580, 518] on span "Save" at bounding box center [588, 514] width 21 height 9
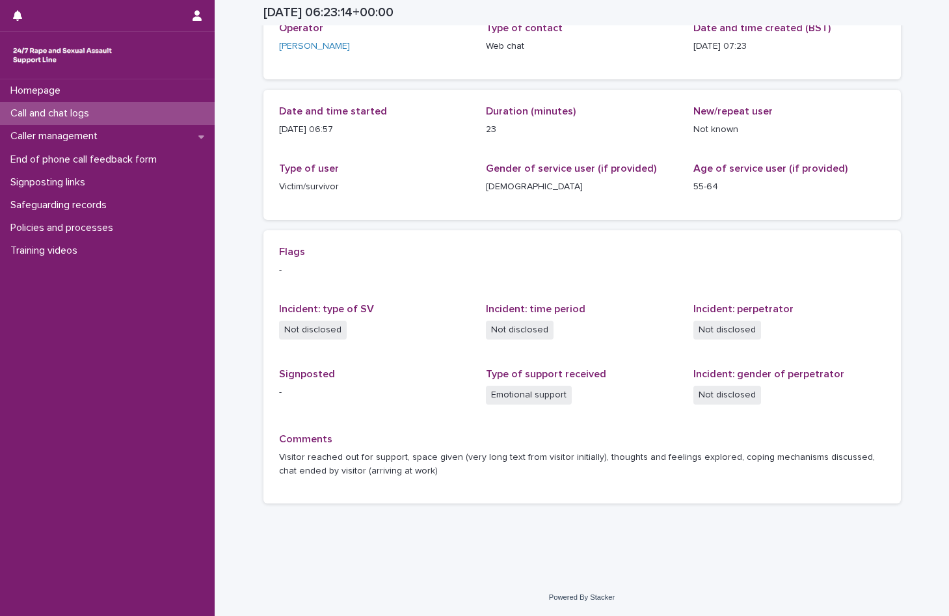
scroll to position [88, 0]
click at [42, 117] on p "Call and chat logs" at bounding box center [52, 113] width 94 height 12
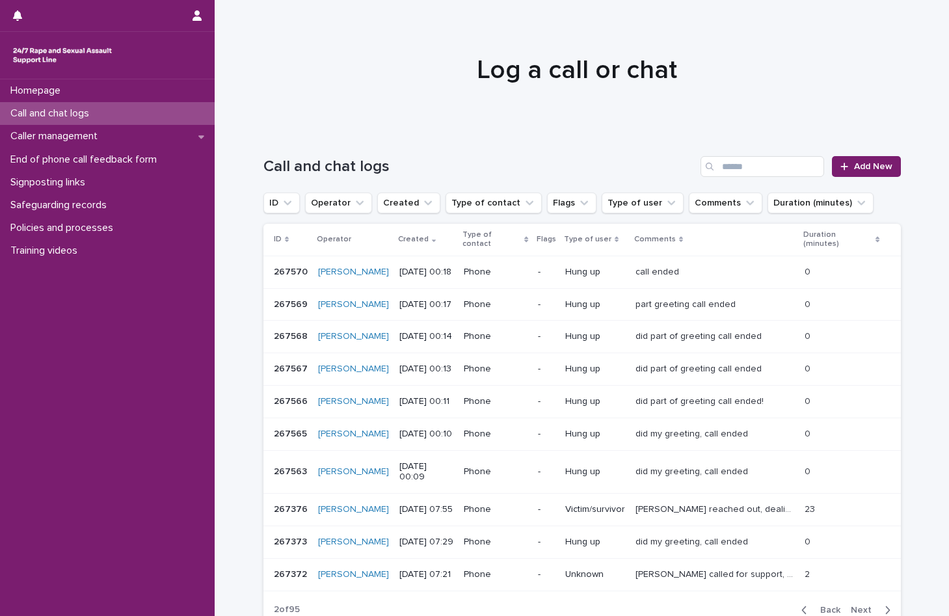
click at [827, 606] on span "Back" at bounding box center [826, 610] width 28 height 9
